Goal: Task Accomplishment & Management: Use online tool/utility

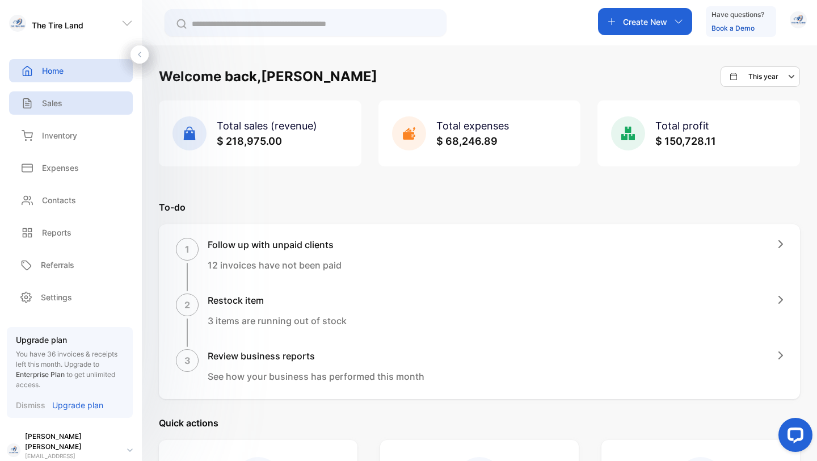
click at [45, 99] on p "Sales" at bounding box center [52, 103] width 20 height 12
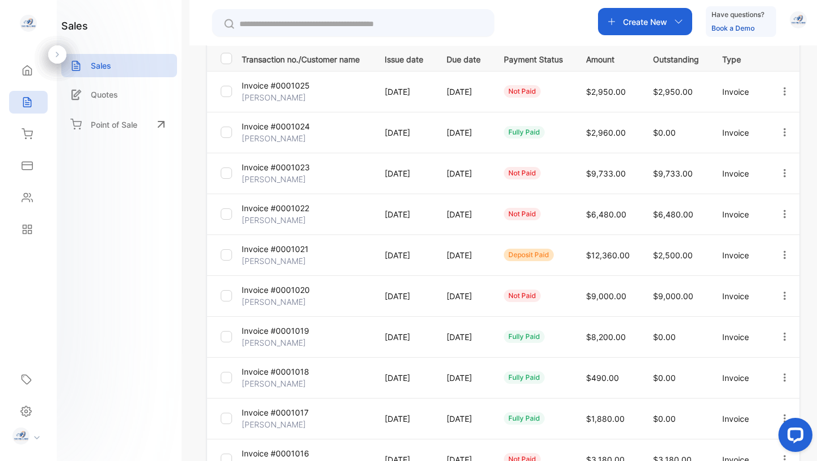
scroll to position [166, 0]
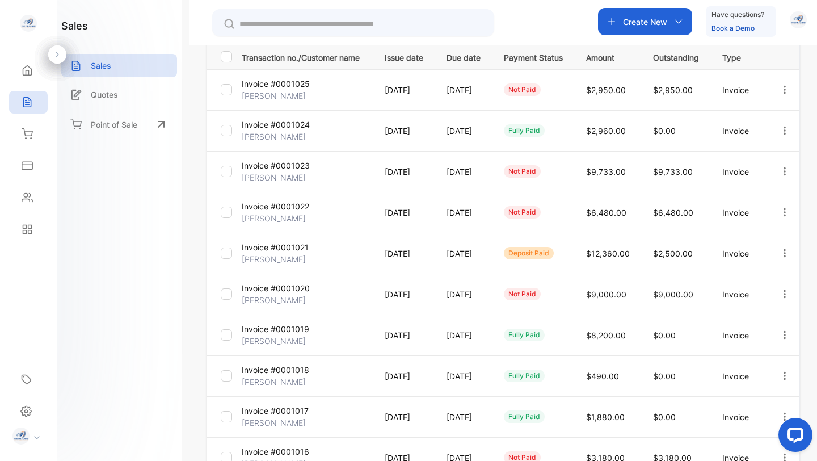
click at [280, 294] on p "[PERSON_NAME]" at bounding box center [274, 300] width 64 height 12
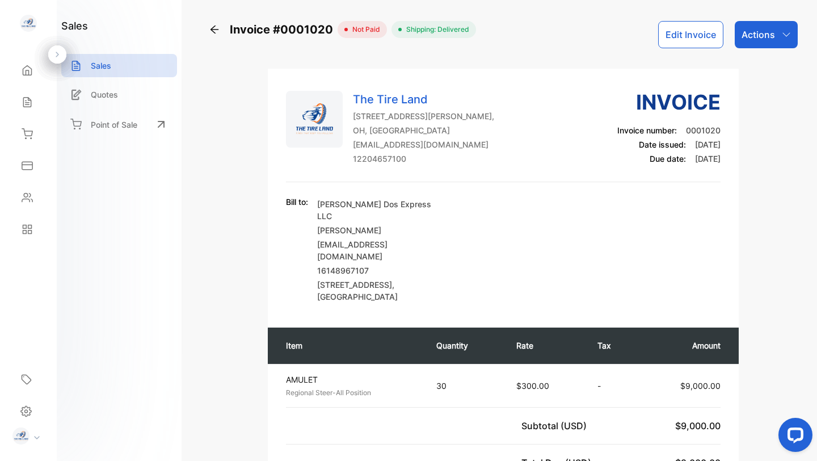
click at [687, 29] on button "Edit Invoice" at bounding box center [690, 34] width 65 height 27
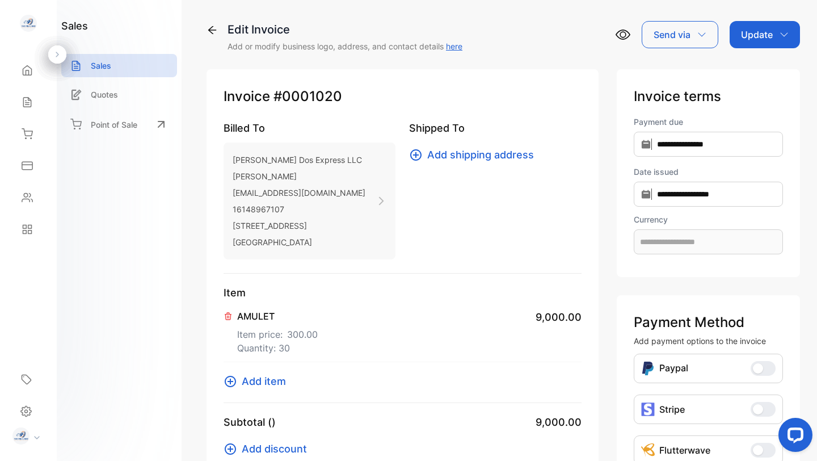
type input "**********"
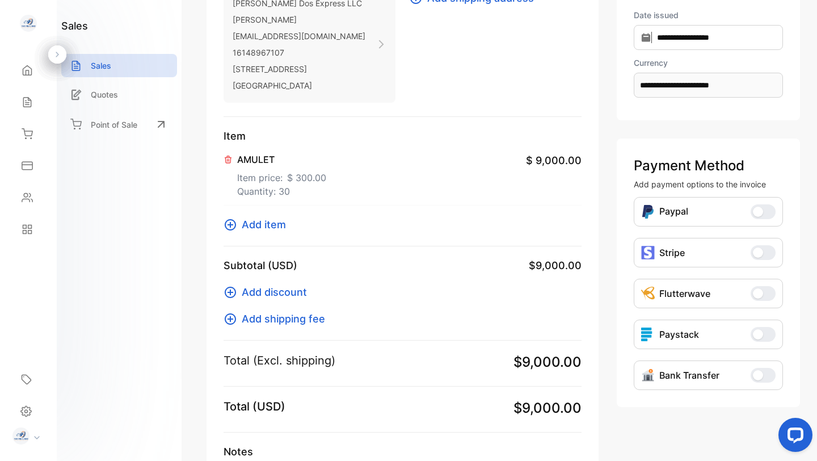
scroll to position [144, 0]
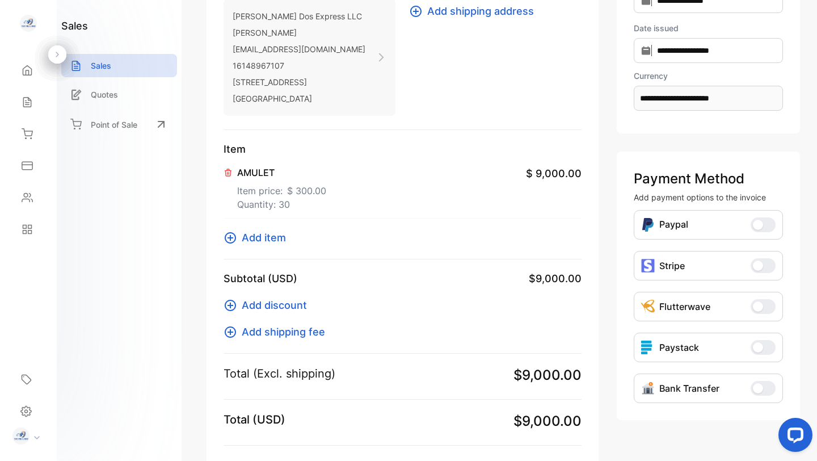
click at [255, 171] on p "AMULET" at bounding box center [281, 173] width 89 height 14
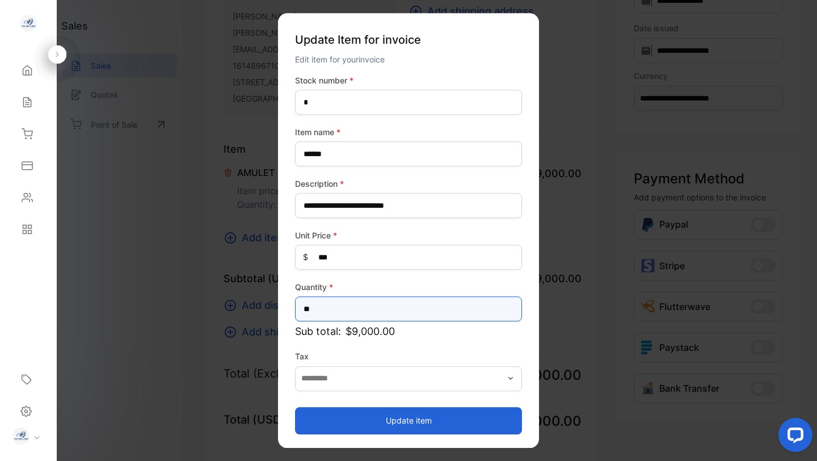
drag, startPoint x: 308, startPoint y: 309, endPoint x: 282, endPoint y: 309, distance: 26.1
click at [282, 309] on div "**********" at bounding box center [408, 230] width 261 height 434
type input "**"
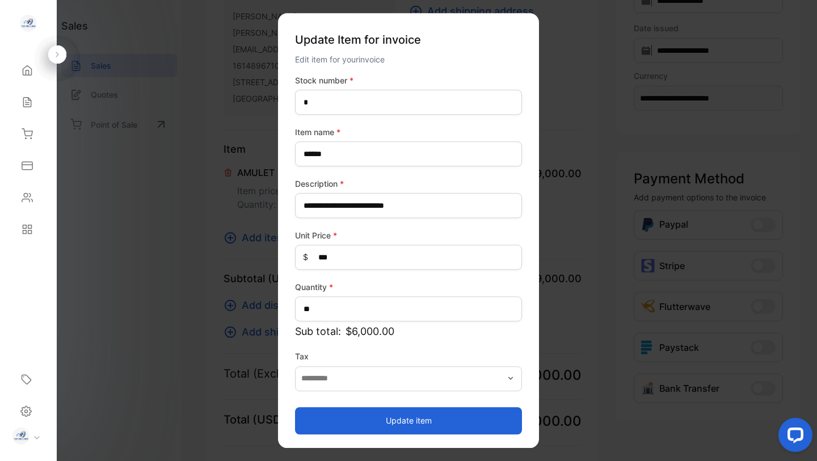
click at [381, 414] on button "Update item" at bounding box center [408, 420] width 227 height 27
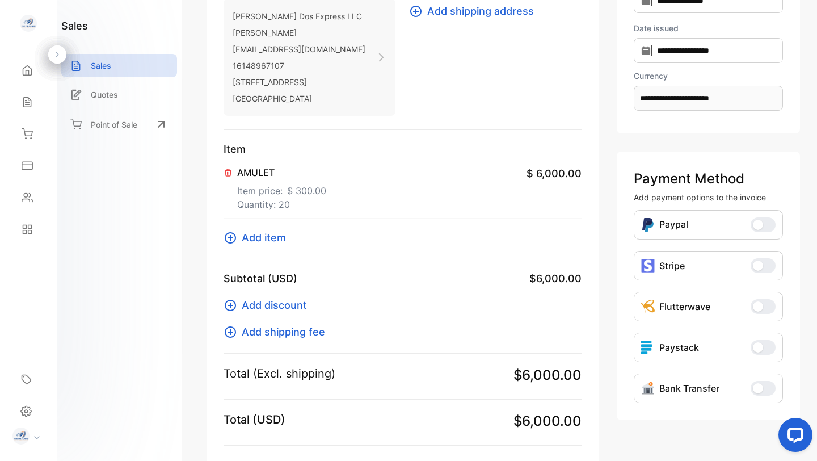
click at [353, 301] on div "Add discount Add shipping fee" at bounding box center [402, 312] width 358 height 53
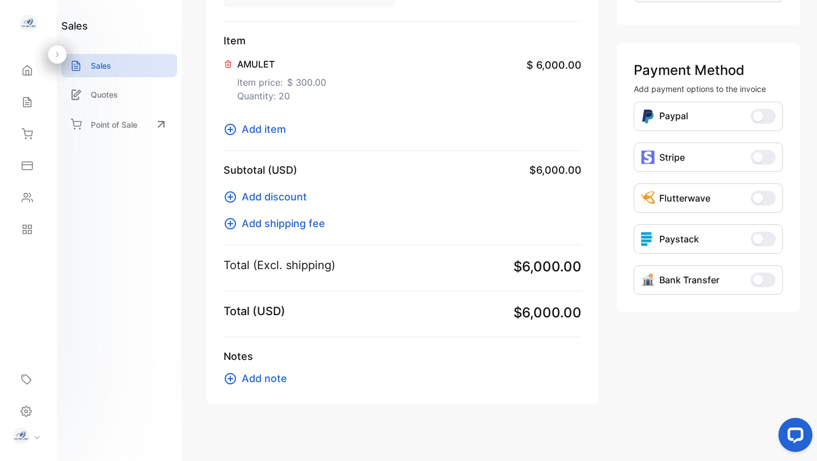
scroll to position [259, 0]
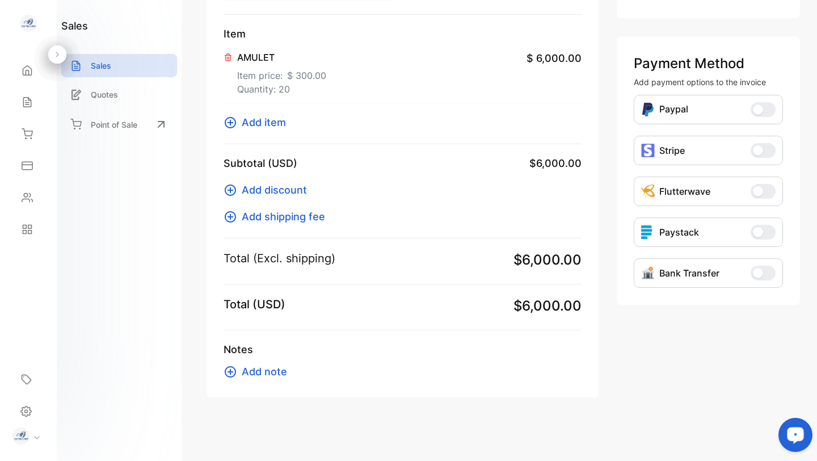
click at [275, 369] on span "Add note" at bounding box center [264, 371] width 45 height 15
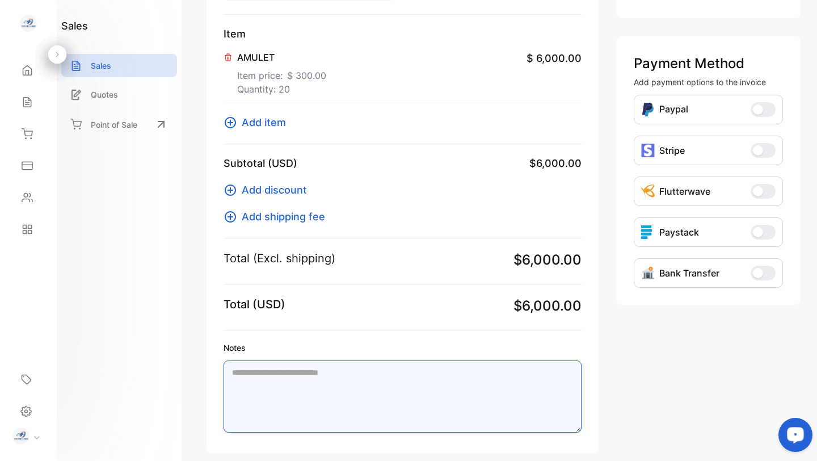
click at [265, 385] on textarea "Notes" at bounding box center [402, 396] width 358 height 72
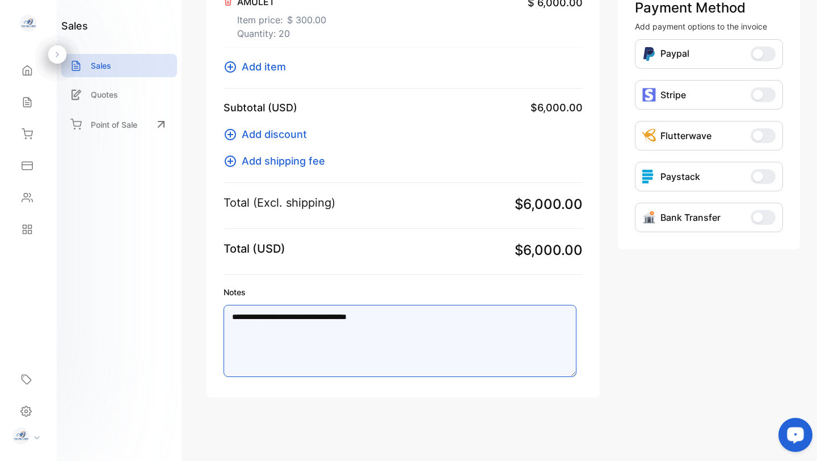
scroll to position [0, 0]
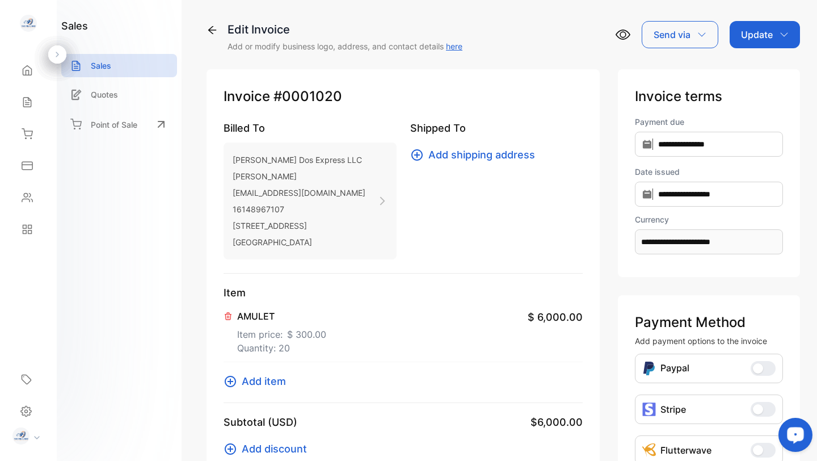
click at [751, 30] on p "Update" at bounding box center [757, 35] width 32 height 14
type textarea "**********"
click at [753, 69] on div "Invoice" at bounding box center [766, 72] width 65 height 23
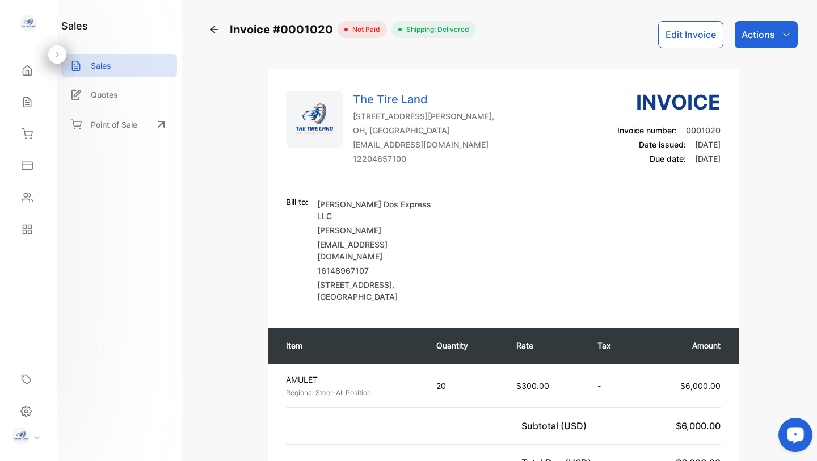
click at [210, 32] on icon at bounding box center [214, 29] width 11 height 11
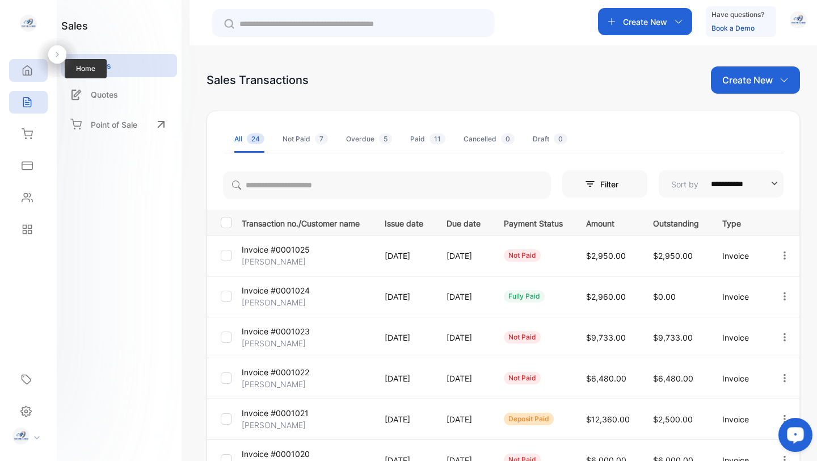
click at [27, 70] on icon at bounding box center [27, 71] width 9 height 10
